Goal: Task Accomplishment & Management: Use online tool/utility

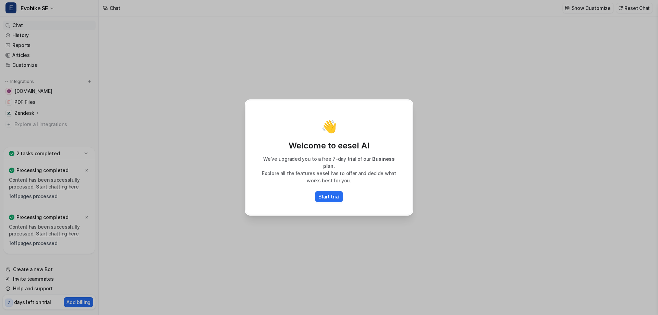
type textarea "**********"
click at [334, 193] on p "Start trial" at bounding box center [328, 196] width 21 height 7
